Goal: Information Seeking & Learning: Learn about a topic

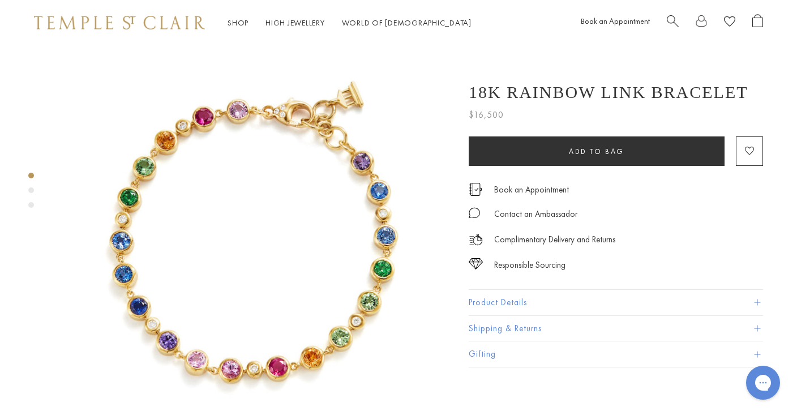
click at [32, 187] on div "Product gallery navigation" at bounding box center [31, 193] width 6 height 47
click at [31, 189] on div "Product gallery navigation" at bounding box center [31, 190] width 6 height 6
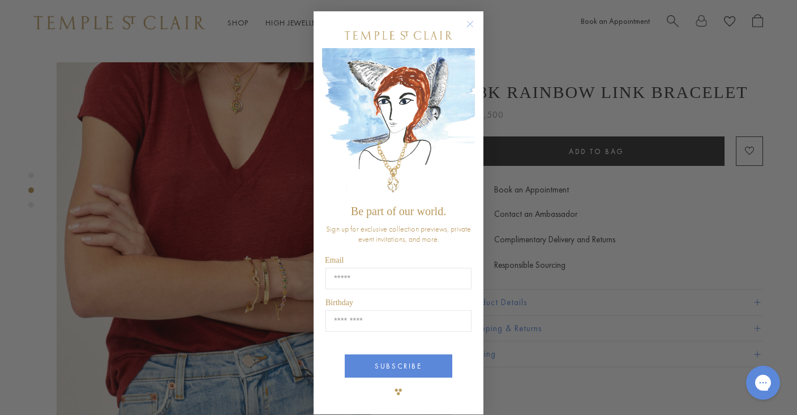
click at [470, 21] on circle "Close dialog" at bounding box center [471, 25] width 14 height 14
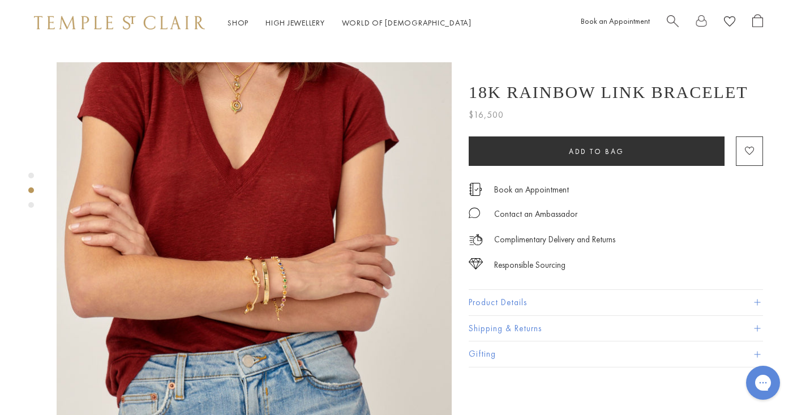
click at [278, 256] on img at bounding box center [254, 259] width 395 height 395
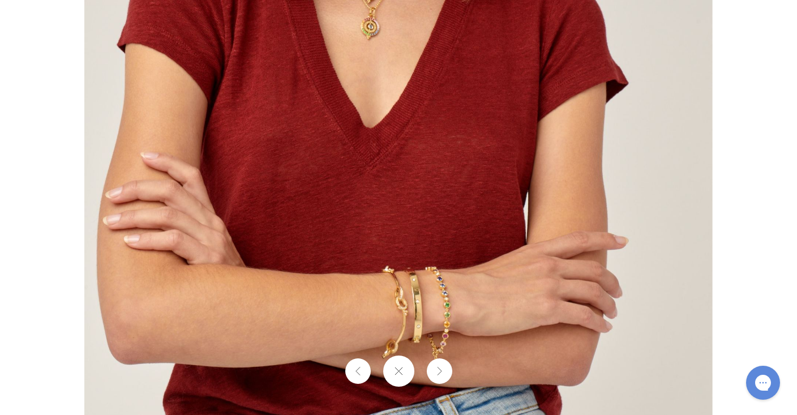
click at [451, 121] on img at bounding box center [398, 272] width 628 height 628
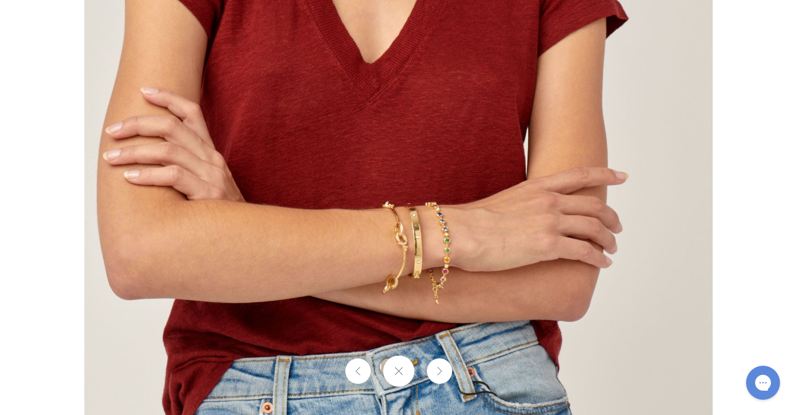
click at [451, 121] on img at bounding box center [398, 208] width 628 height 628
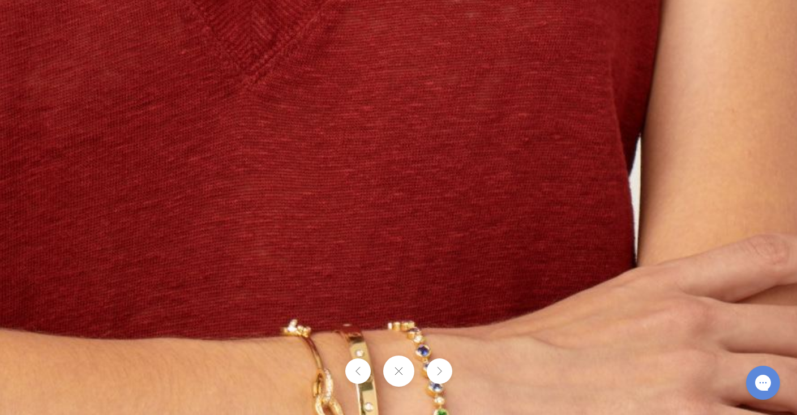
click at [451, 121] on img at bounding box center [321, 335] width 1546 height 1546
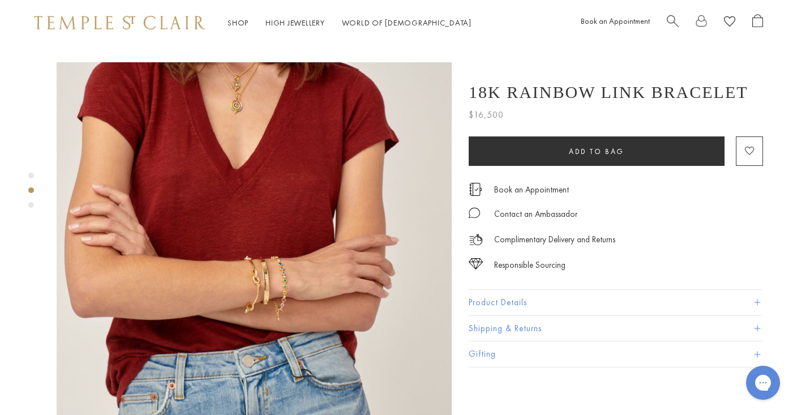
click at [30, 203] on div "Product gallery navigation" at bounding box center [31, 205] width 6 height 6
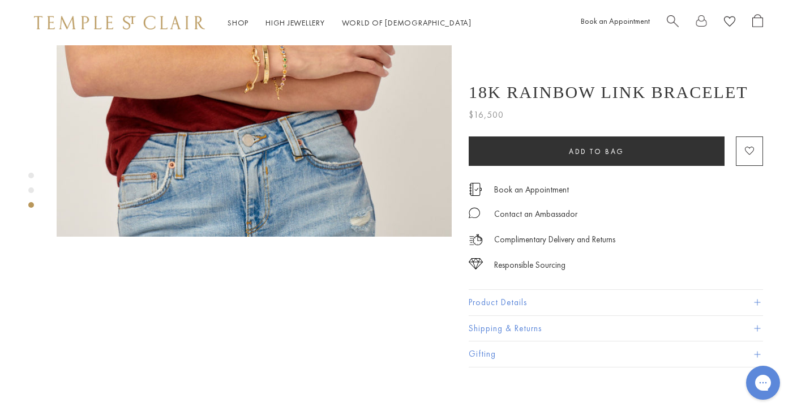
scroll to position [790, 0]
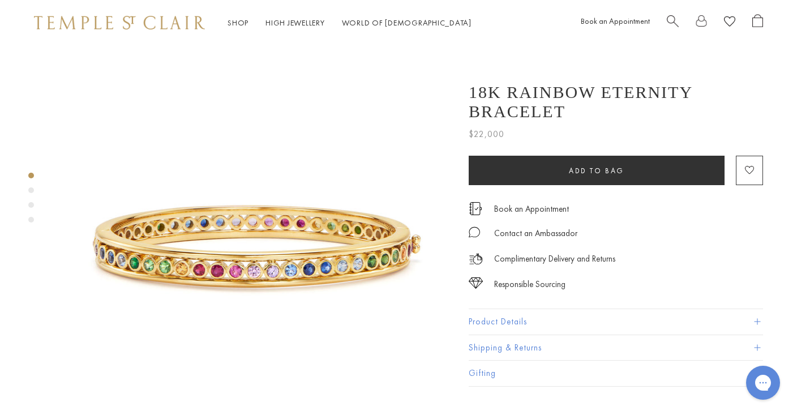
click at [31, 187] on div "Product gallery navigation" at bounding box center [31, 190] width 6 height 6
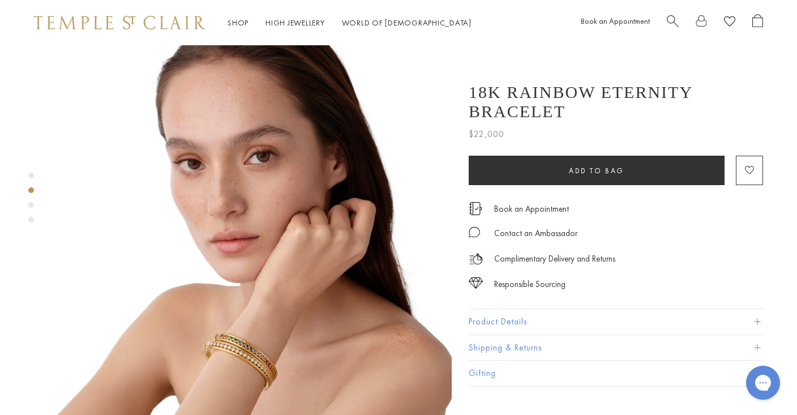
scroll to position [433, 0]
click at [247, 311] on img at bounding box center [254, 221] width 395 height 395
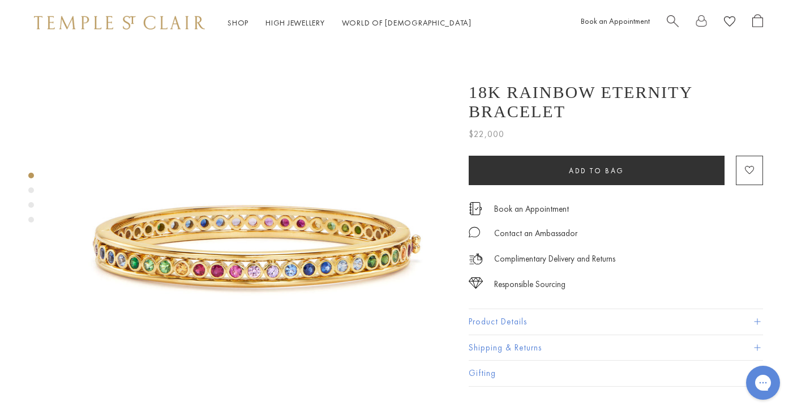
click at [30, 188] on div "Product gallery navigation" at bounding box center [31, 190] width 6 height 6
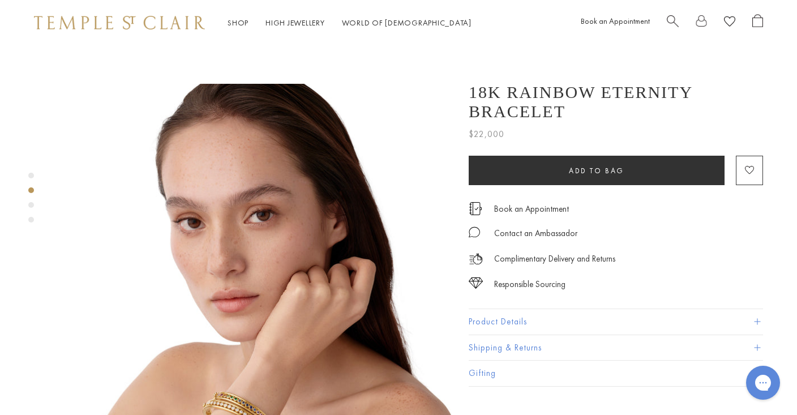
scroll to position [395, 0]
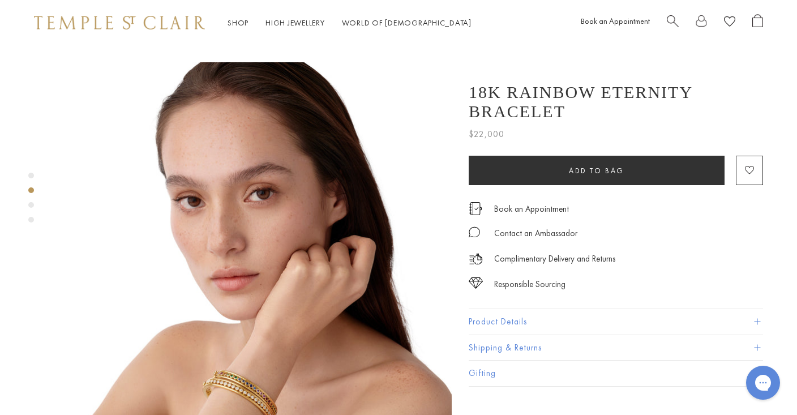
click at [29, 202] on div "Product gallery navigation" at bounding box center [31, 205] width 6 height 6
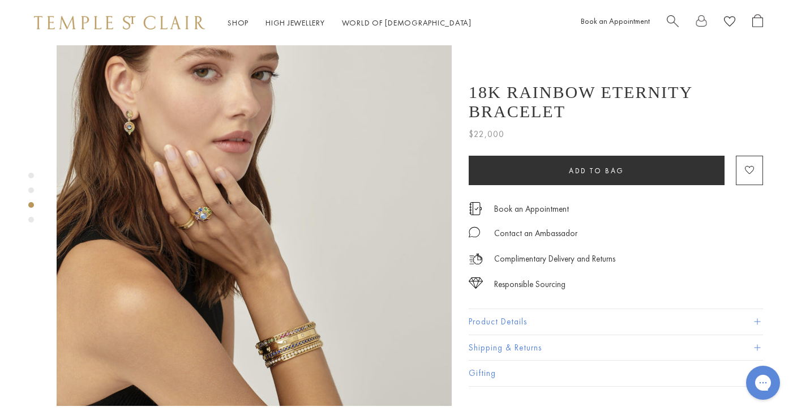
scroll to position [862, 0]
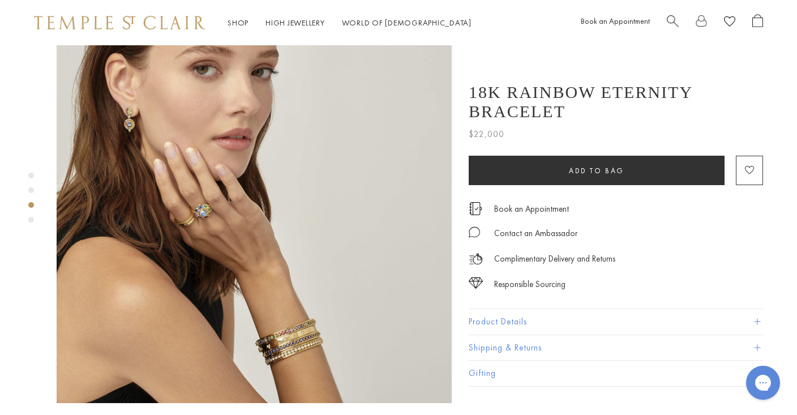
click at [297, 287] on img at bounding box center [254, 205] width 395 height 395
